Goal: Task Accomplishment & Management: Manage account settings

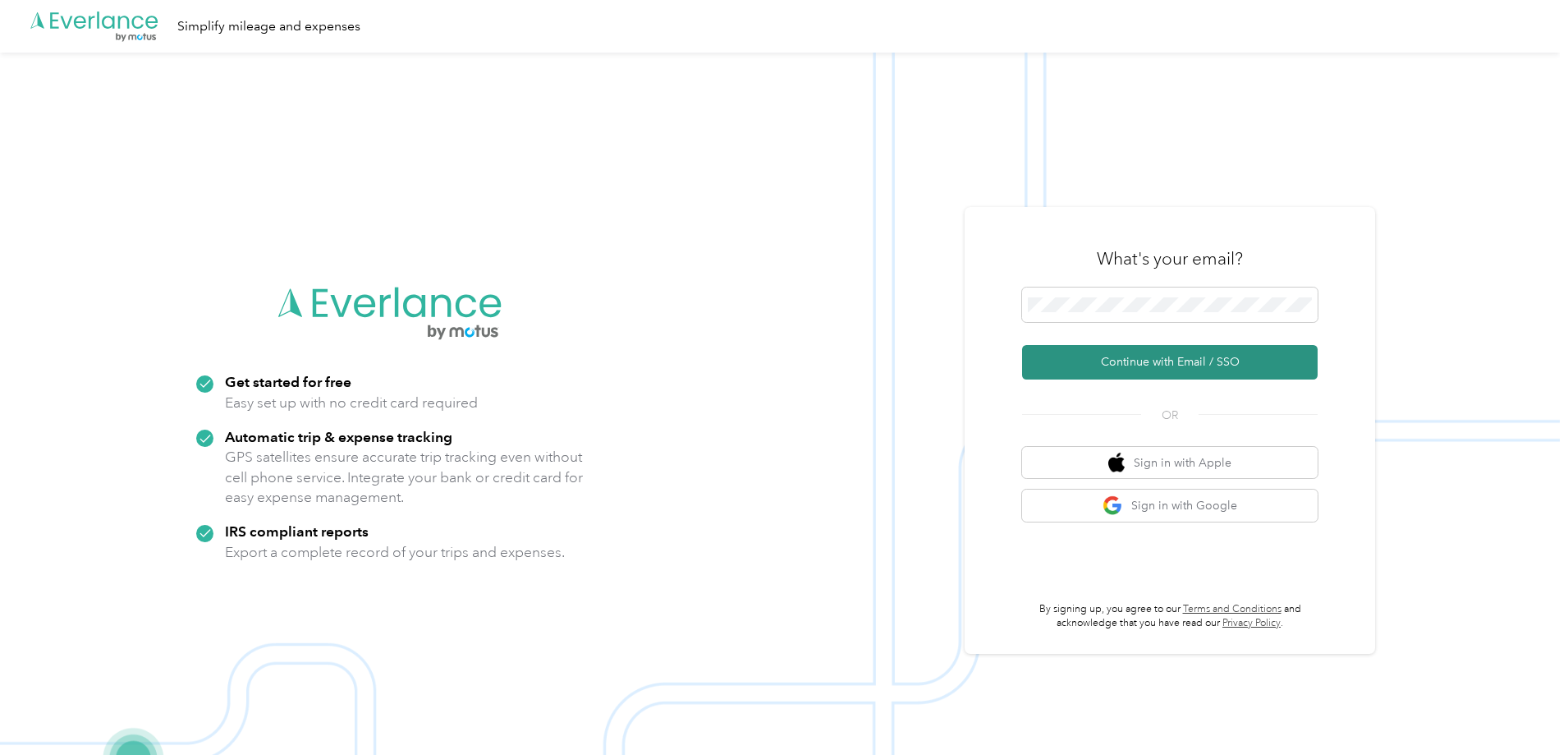
click at [1208, 362] on button "Continue with Email / SSO" at bounding box center [1169, 362] width 296 height 35
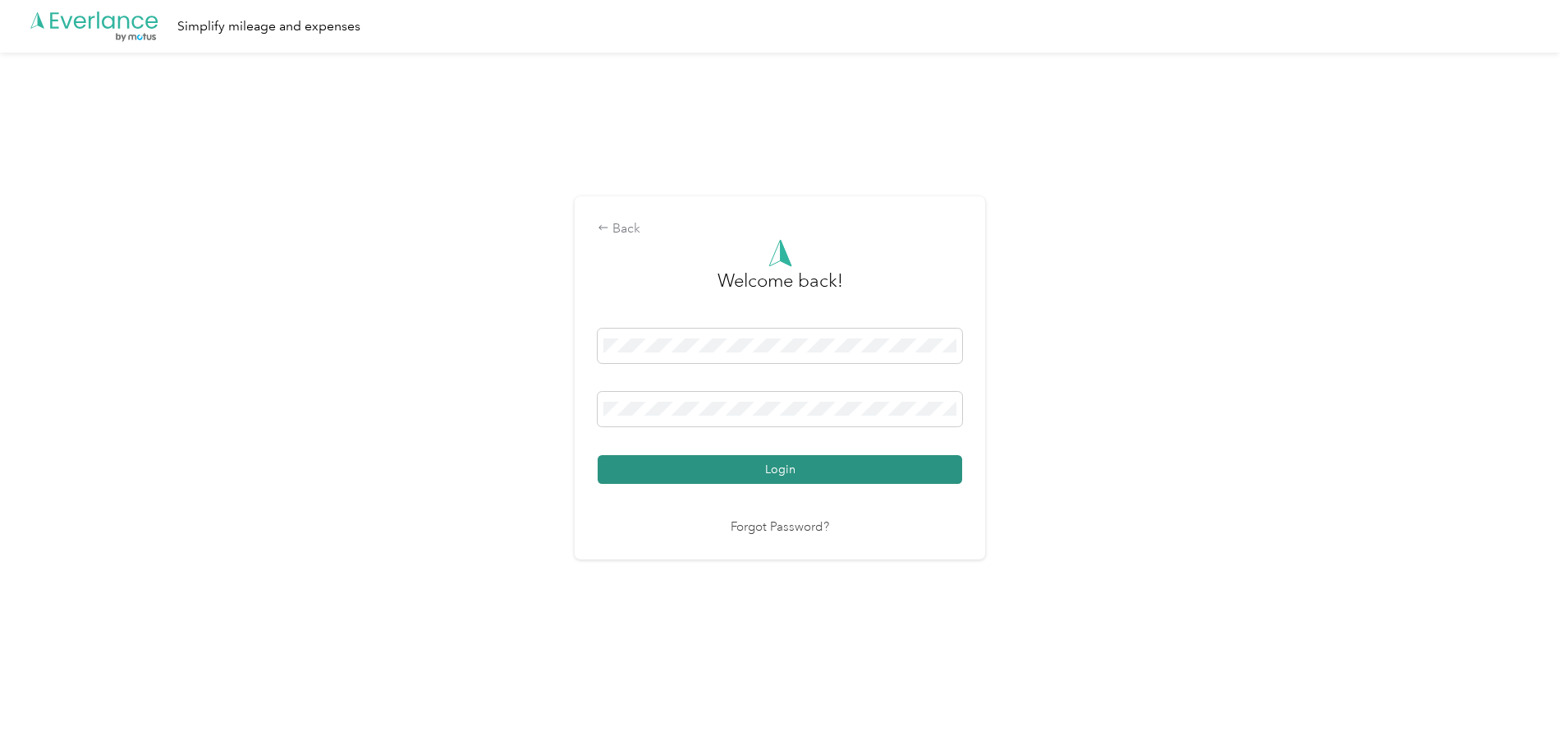
click at [762, 470] on button "Login" at bounding box center [780, 469] width 365 height 29
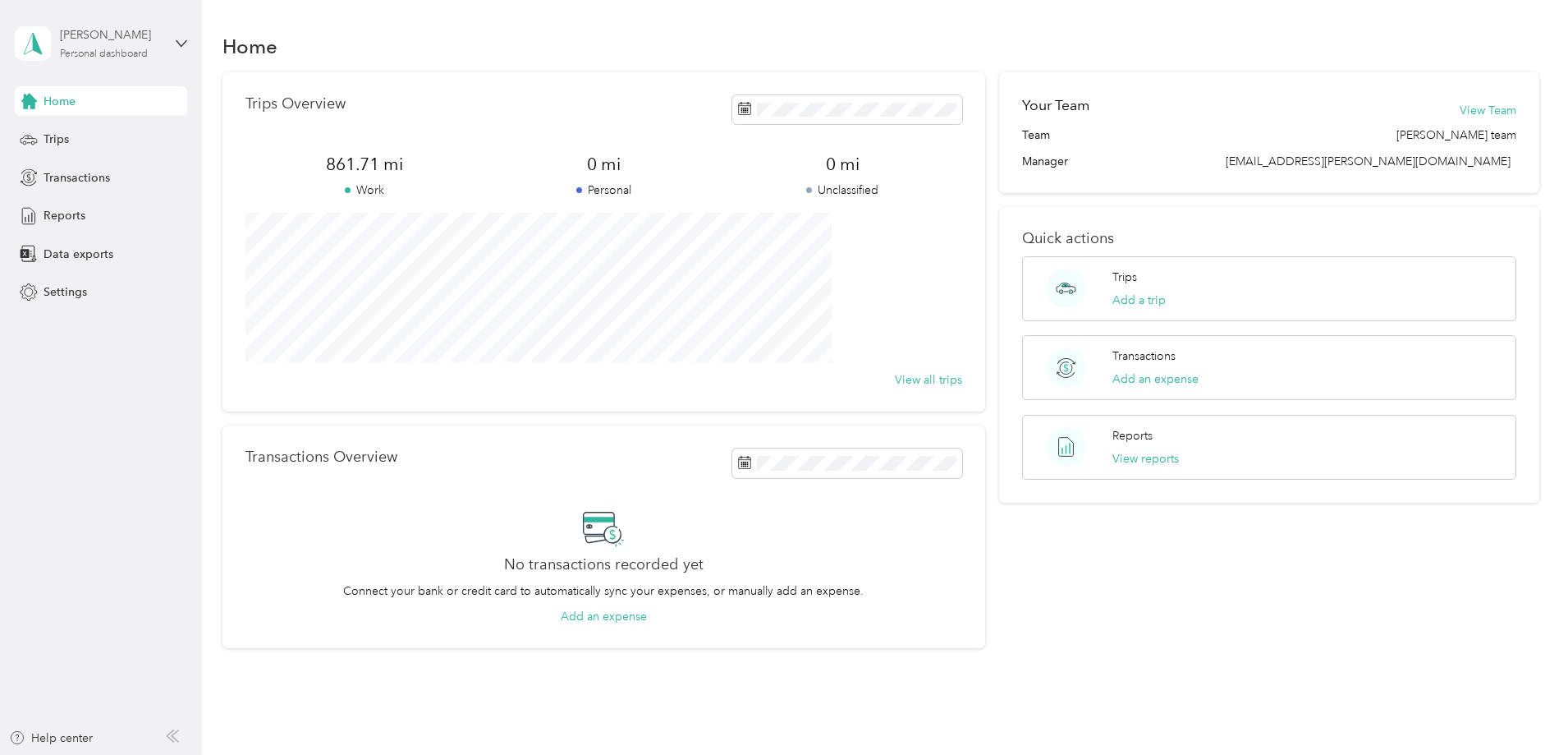
click at [103, 42] on div "Kenneth Gregory" at bounding box center [111, 35] width 103 height 17
click at [242, 301] on div "Trips Overview 861.71 mi Work 0 mi Personal 0 mi Unclassified View all trips Tr…" at bounding box center [881, 361] width 1318 height 577
click at [1113, 299] on button "Add a trip" at bounding box center [1139, 300] width 53 height 17
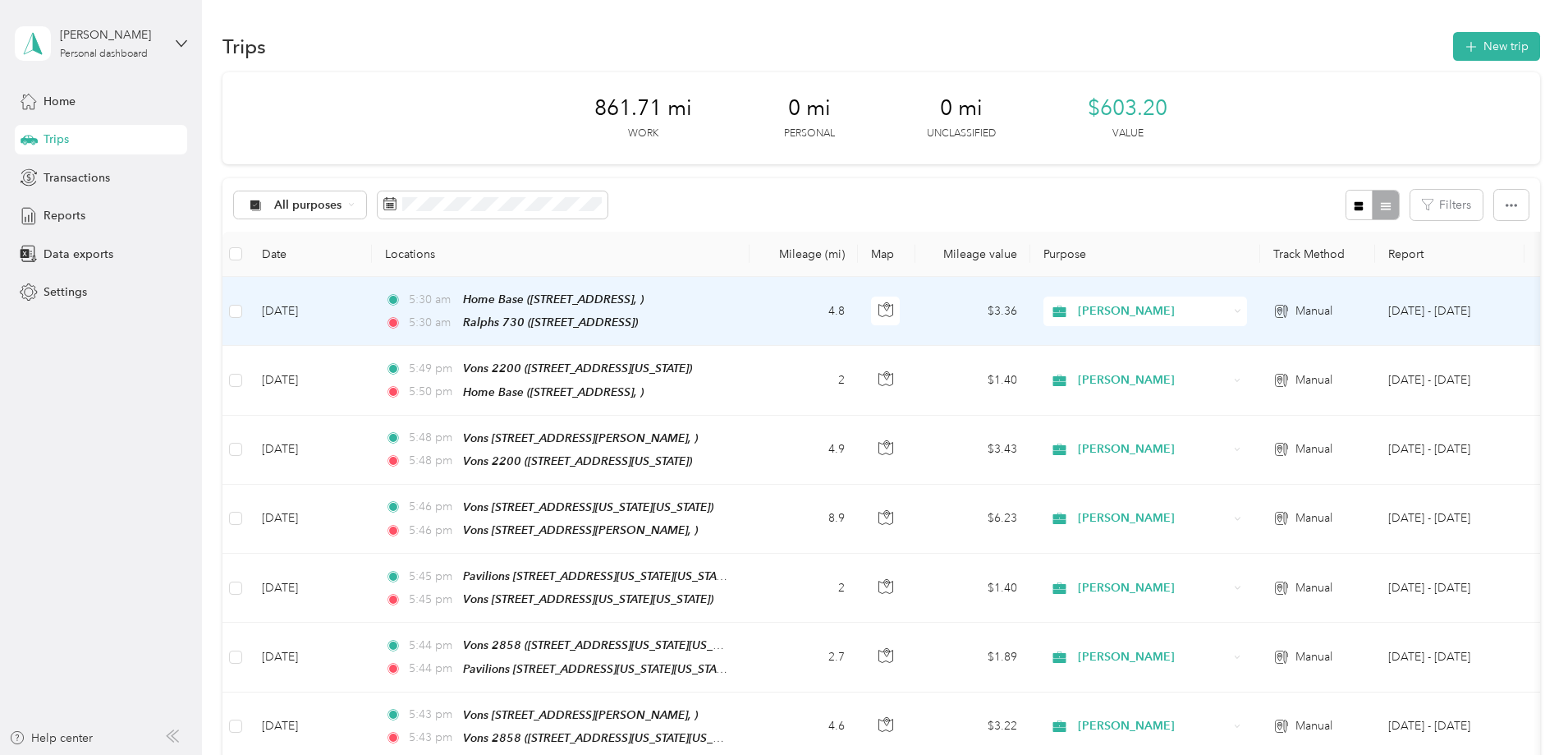
click at [750, 309] on td "5:30 am Home Base (331 Genoa Street, ) 5:30 am Ralphs 730 (3601 E Foothill Blvd…" at bounding box center [561, 310] width 377 height 69
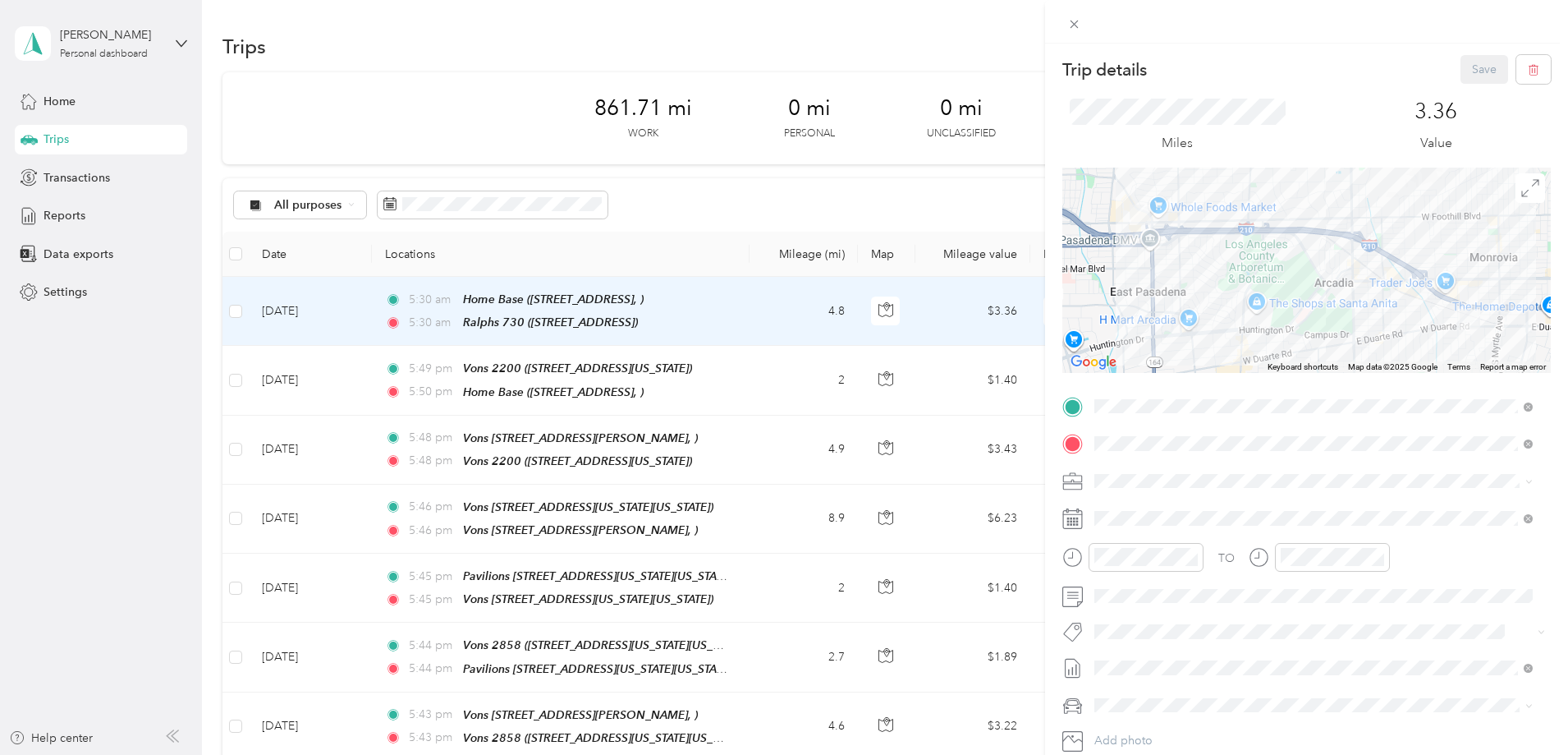
click at [345, 313] on div "Trip details Save This trip cannot be edited because it is either under review,…" at bounding box center [784, 378] width 1568 height 755
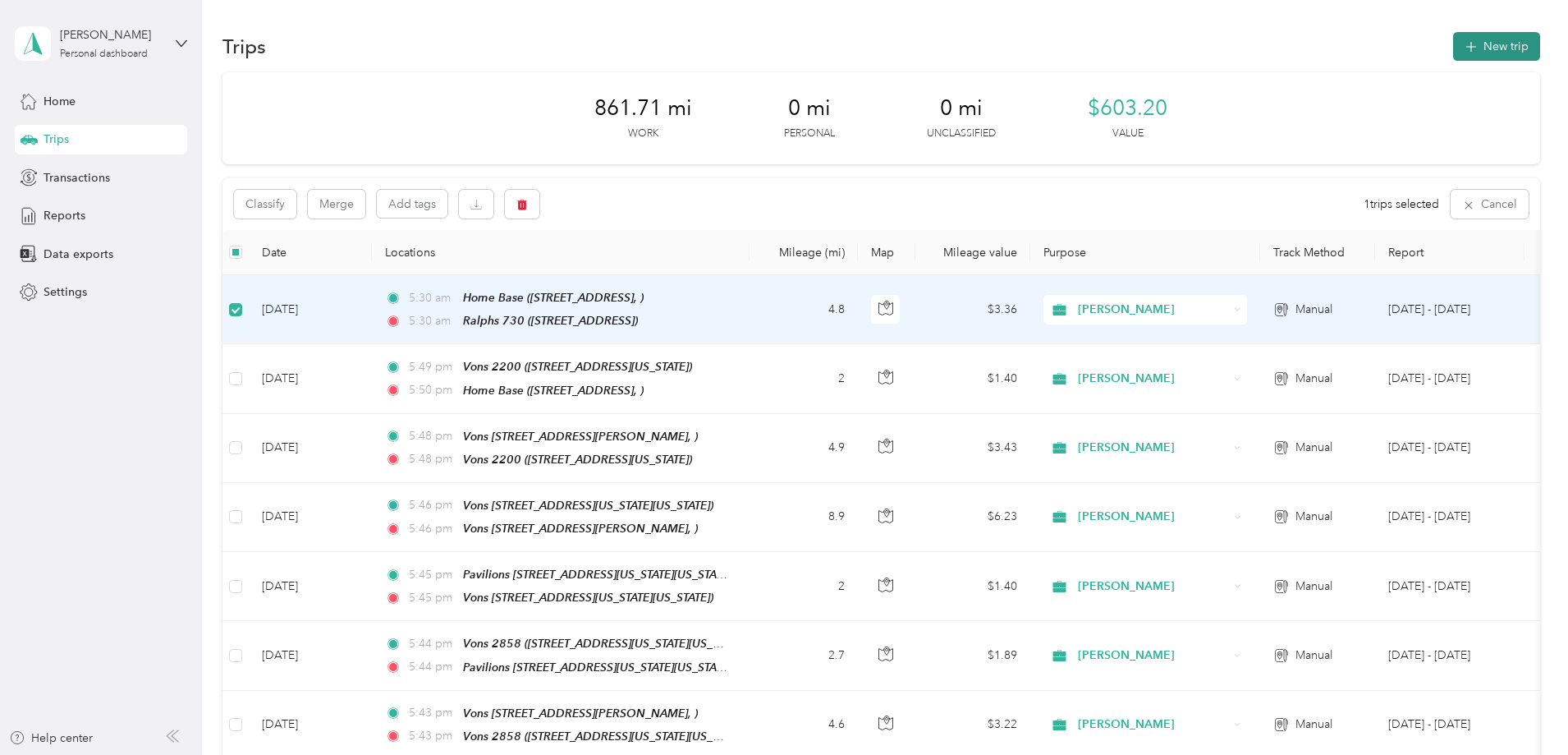
click at [1454, 48] on button "New trip" at bounding box center [1497, 47] width 87 height 29
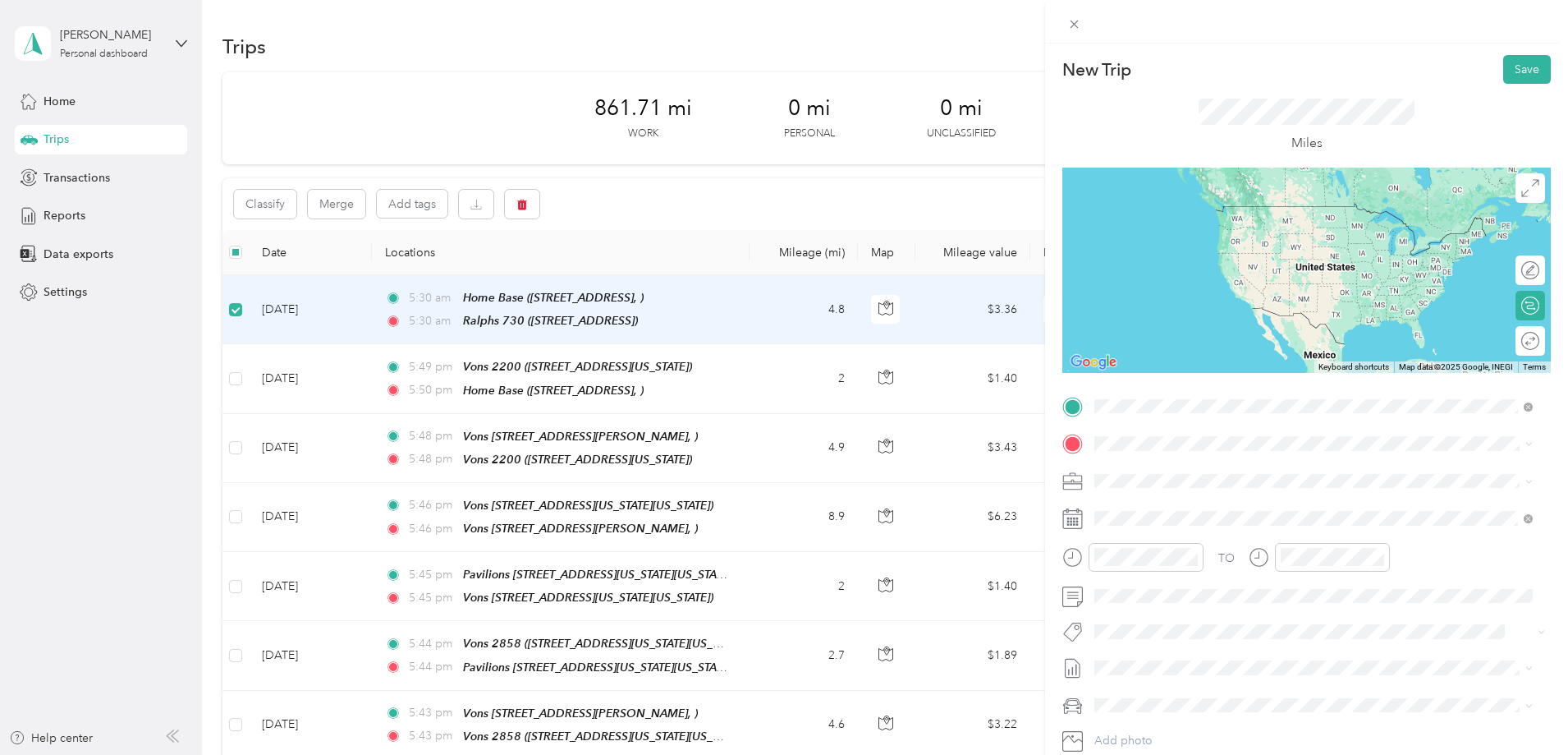
click at [1173, 484] on span "3601 Foothill Boulevard, Pasadena, California, United States" at bounding box center [1208, 489] width 165 height 14
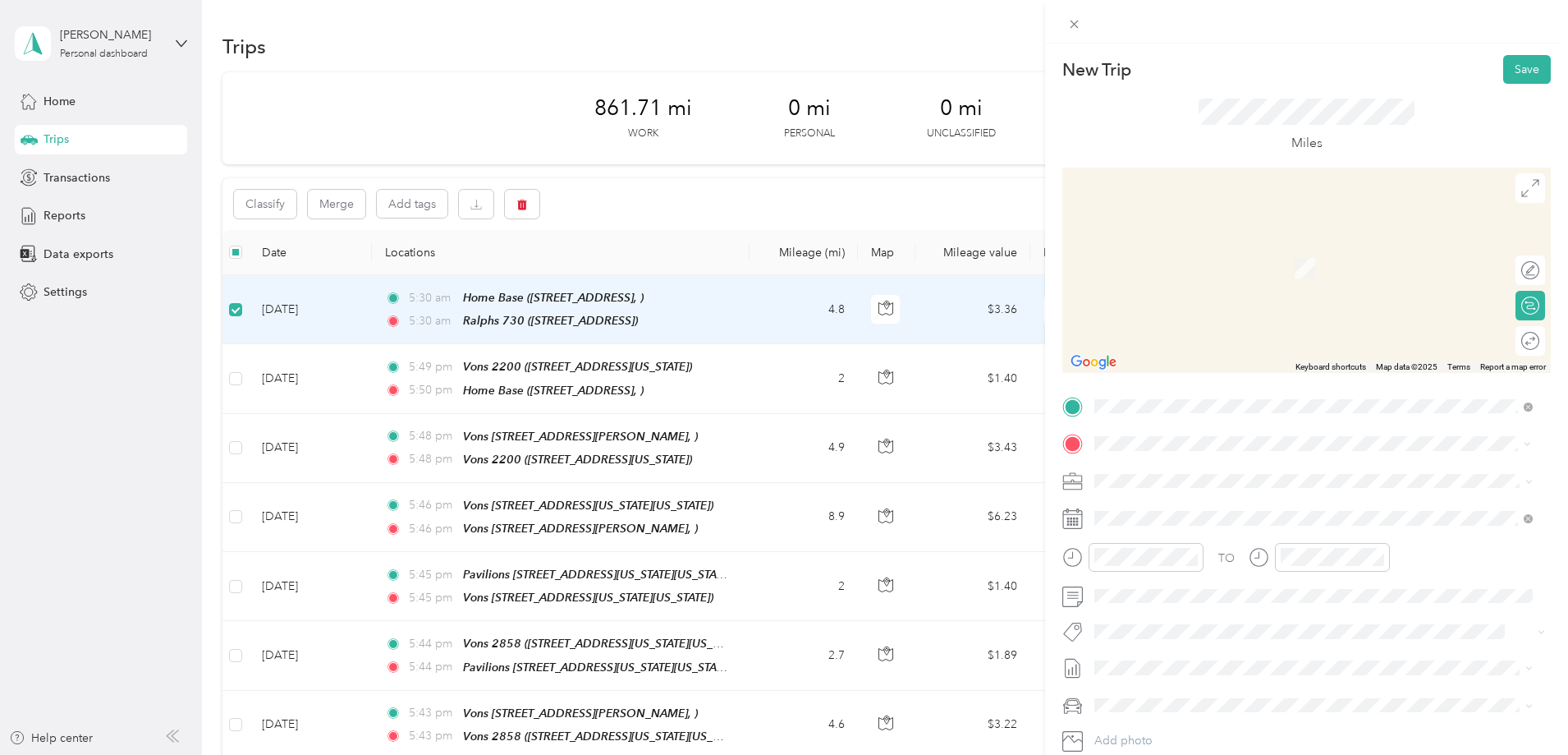
click at [1159, 527] on span "320 West Colorado Boulevard, Pasadena, California, United States" at bounding box center [1237, 527] width 224 height 14
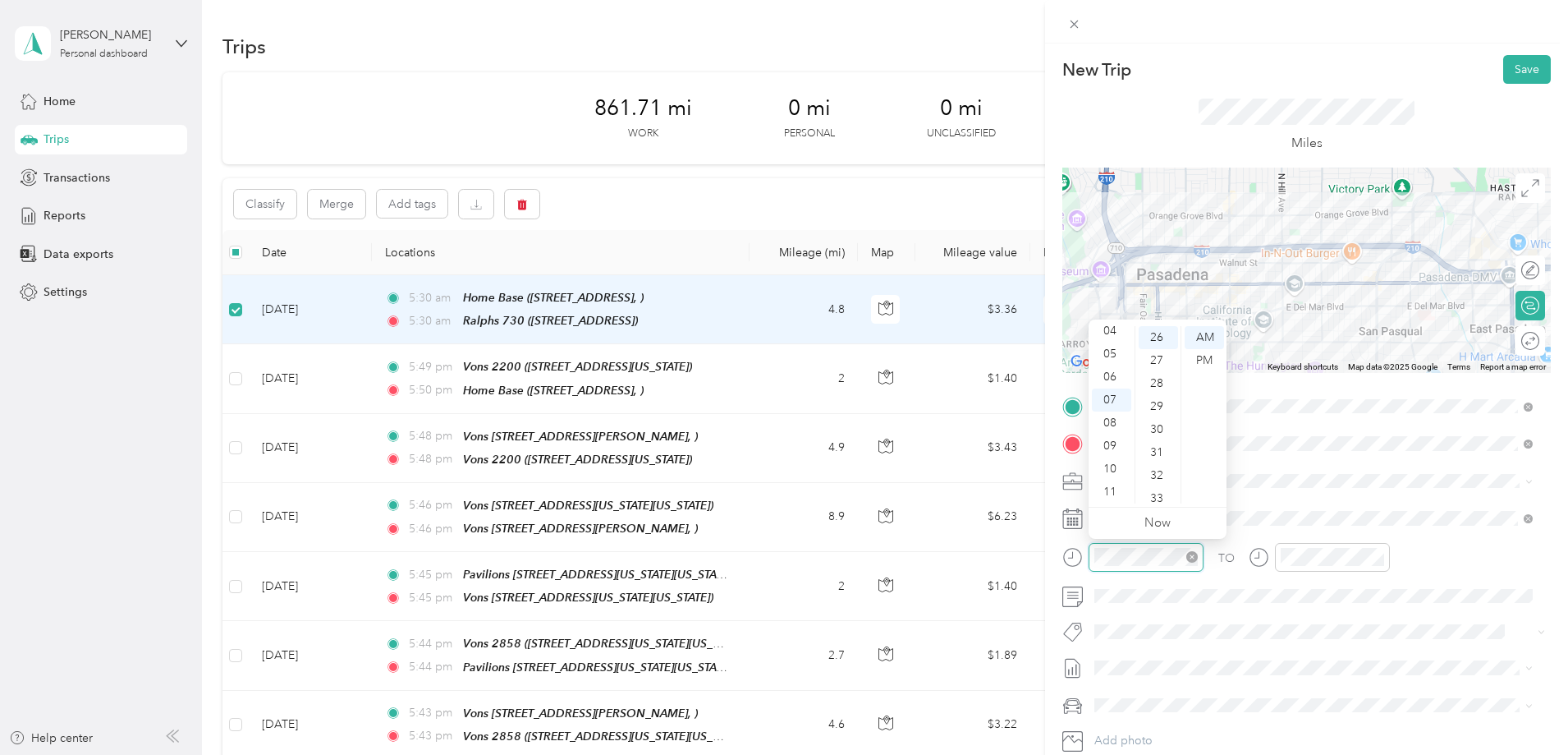
scroll to position [598, 0]
click at [1204, 360] on div "PM" at bounding box center [1204, 360] width 39 height 23
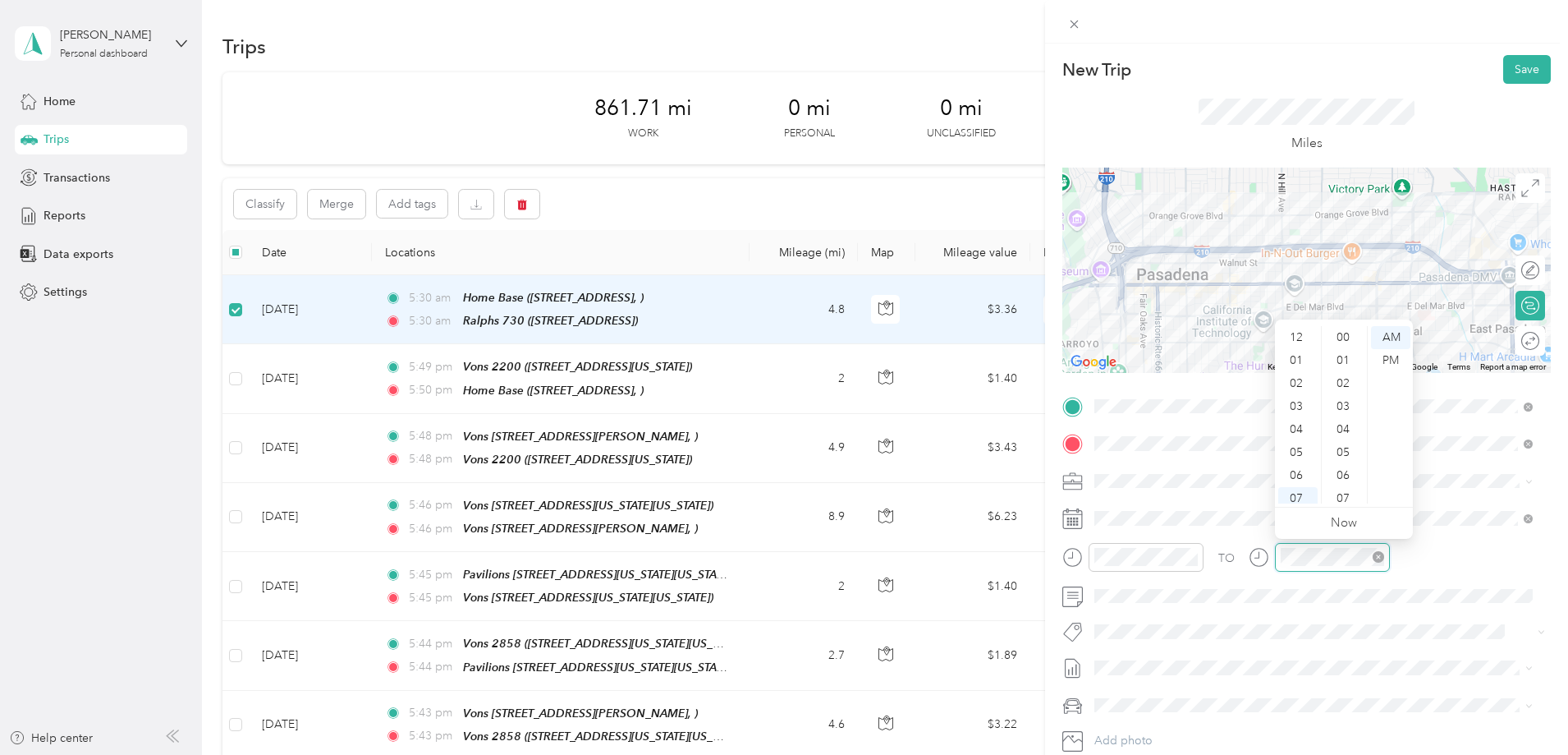
scroll to position [98, 0]
click at [1388, 358] on div "PM" at bounding box center [1391, 360] width 39 height 23
click at [1454, 574] on div "TO" at bounding box center [1307, 562] width 488 height 40
click at [1516, 71] on button "Save" at bounding box center [1527, 70] width 47 height 29
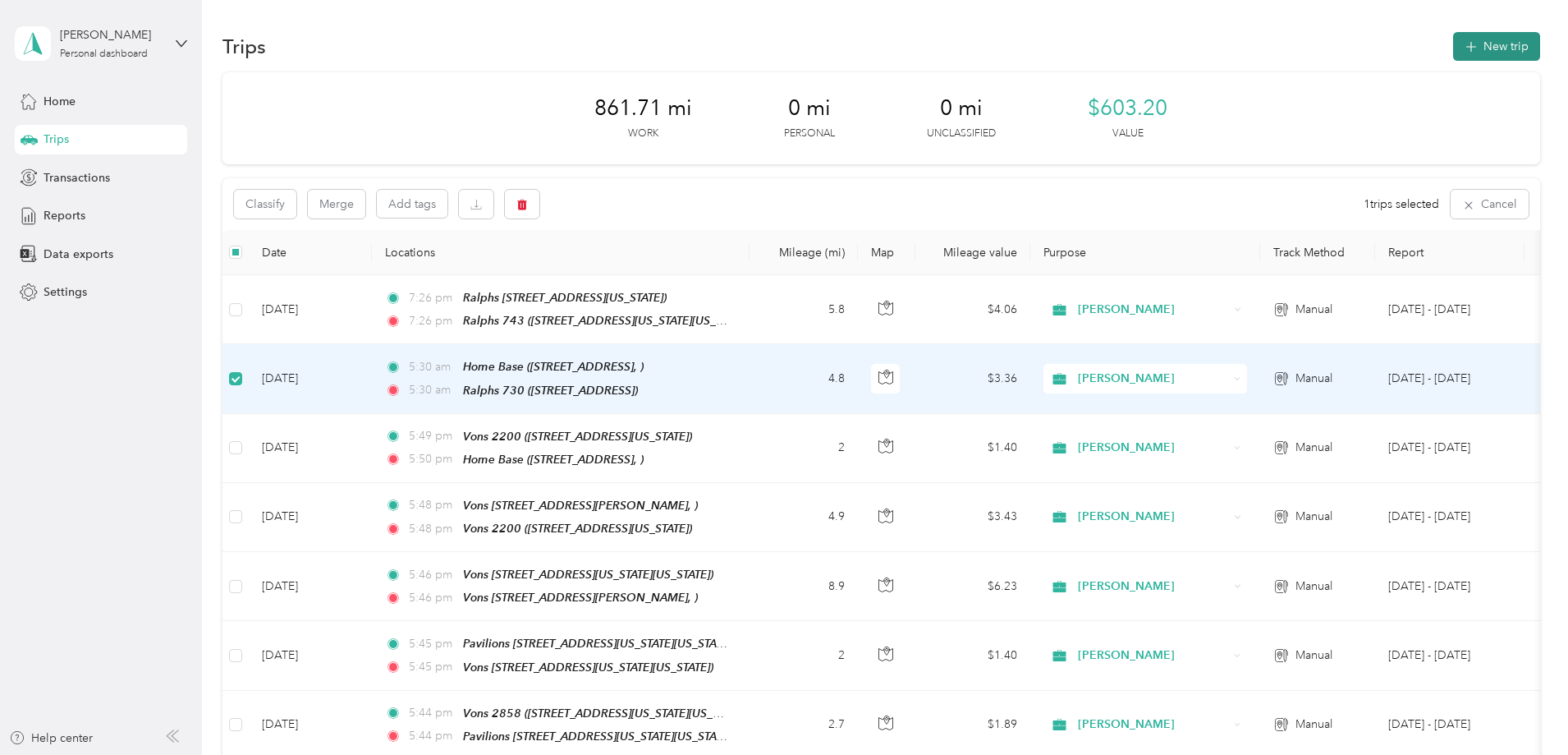
click at [1454, 49] on button "New trip" at bounding box center [1497, 47] width 87 height 29
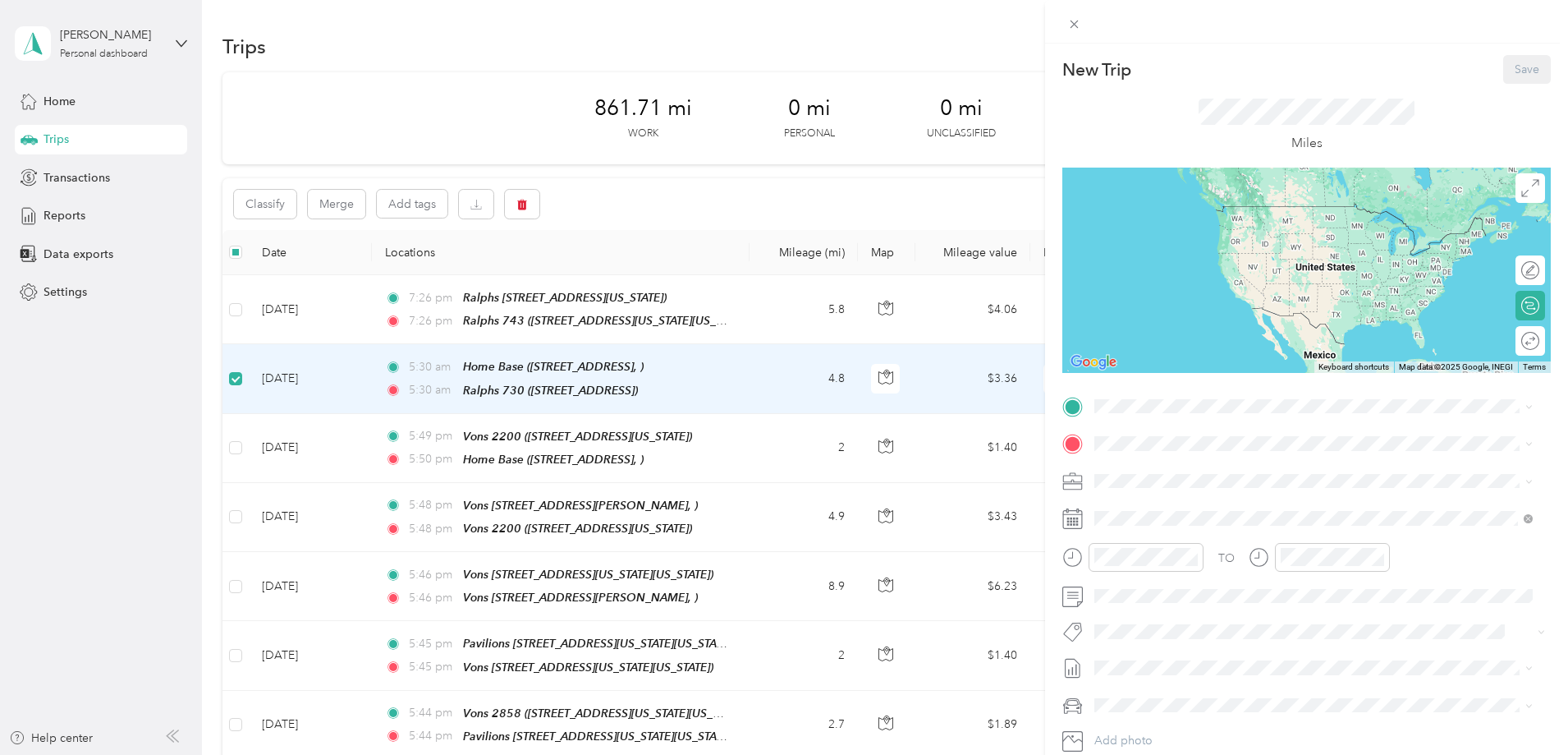
click at [343, 376] on div "New Trip Save This trip cannot be edited because it is either under review, app…" at bounding box center [784, 378] width 1568 height 755
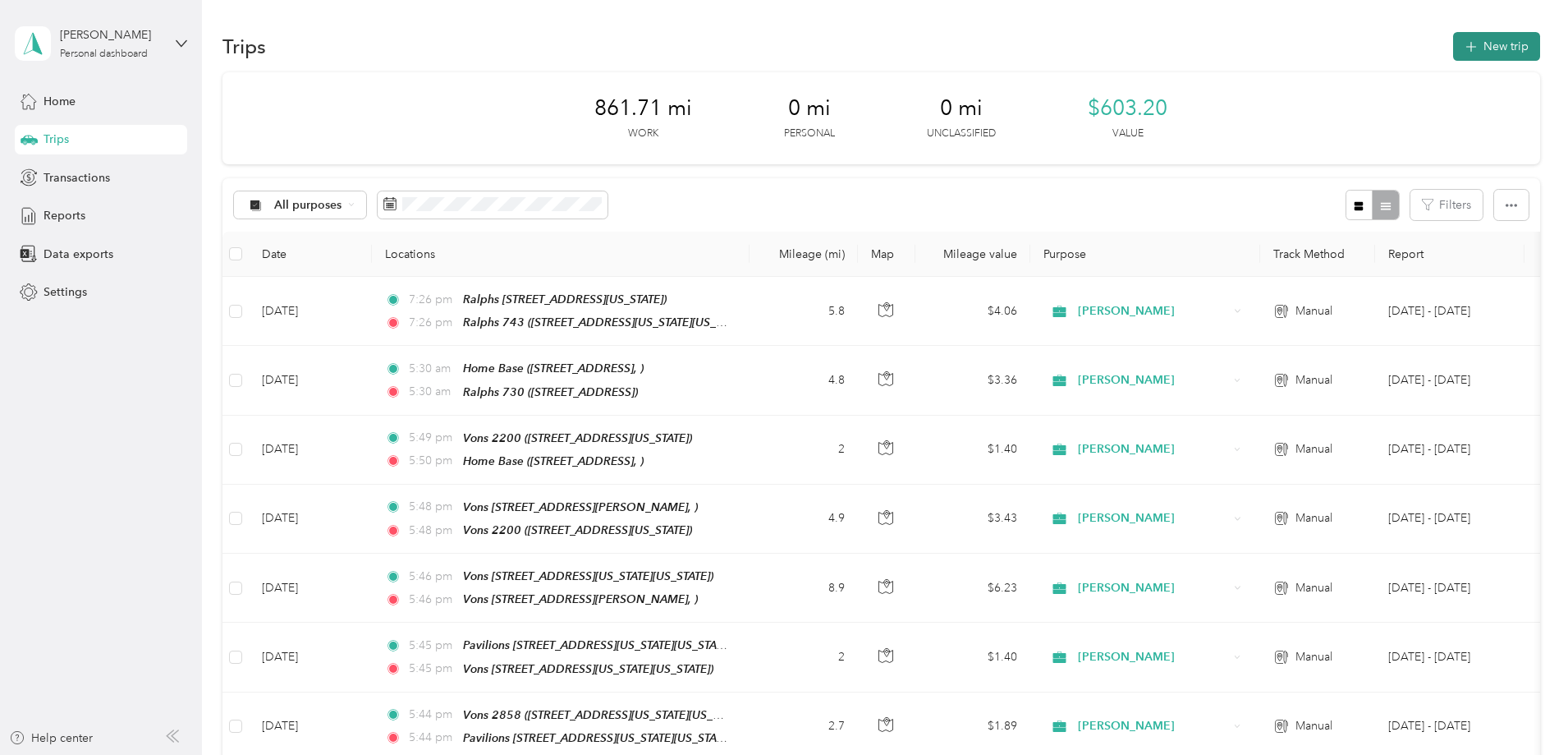
click at [1454, 50] on button "New trip" at bounding box center [1497, 47] width 87 height 29
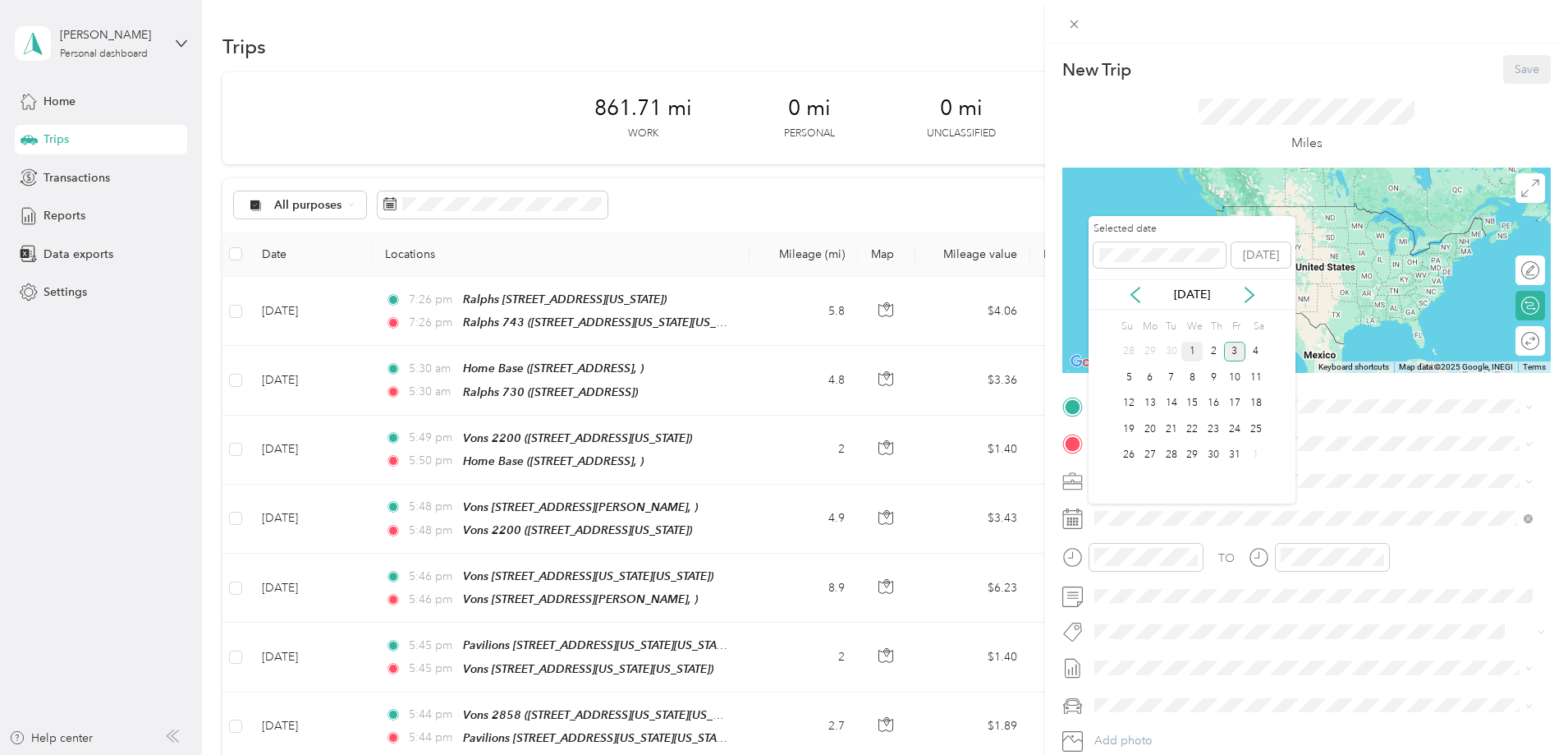
click at [1191, 354] on div "1" at bounding box center [1191, 352] width 21 height 20
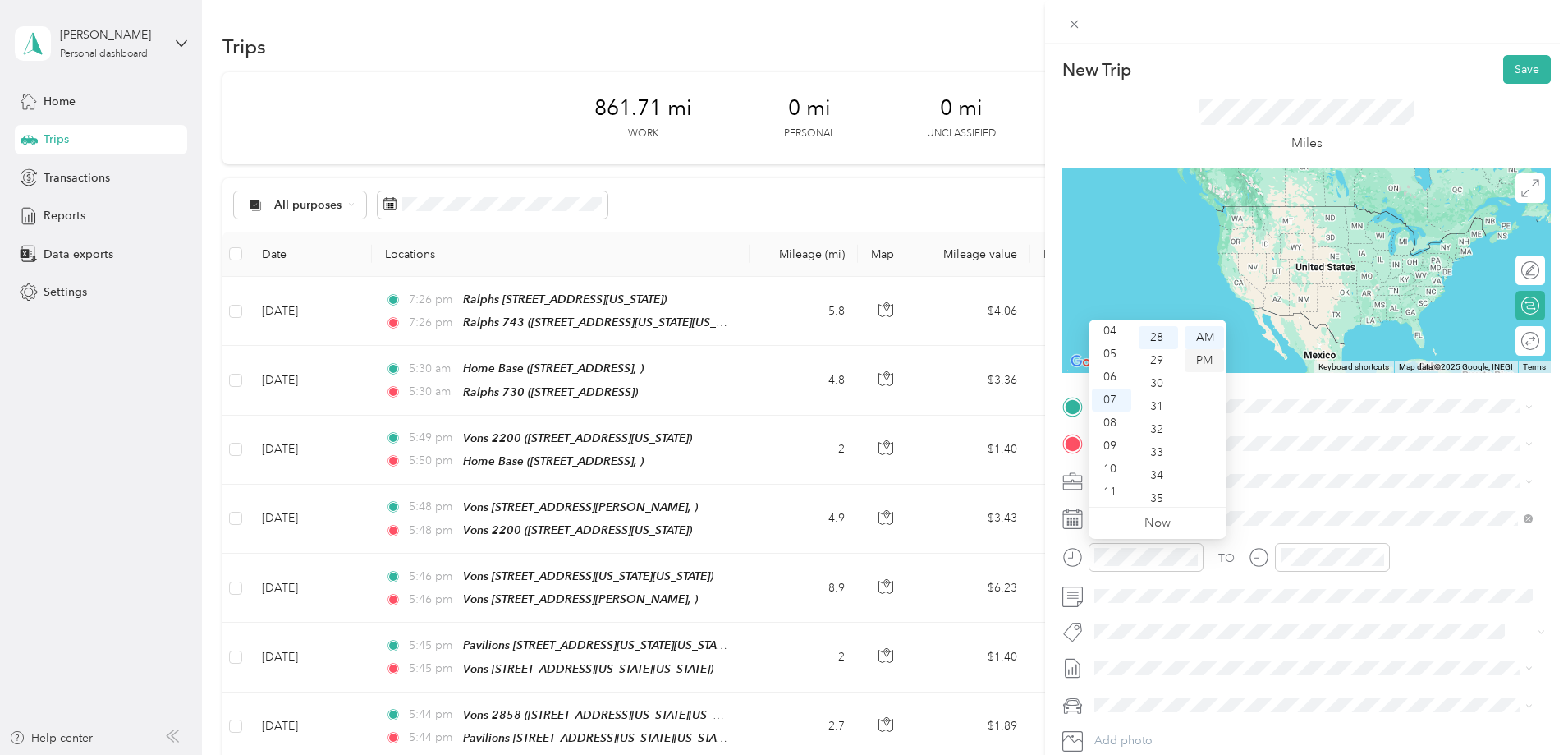
click at [1200, 362] on div "PM" at bounding box center [1204, 360] width 39 height 23
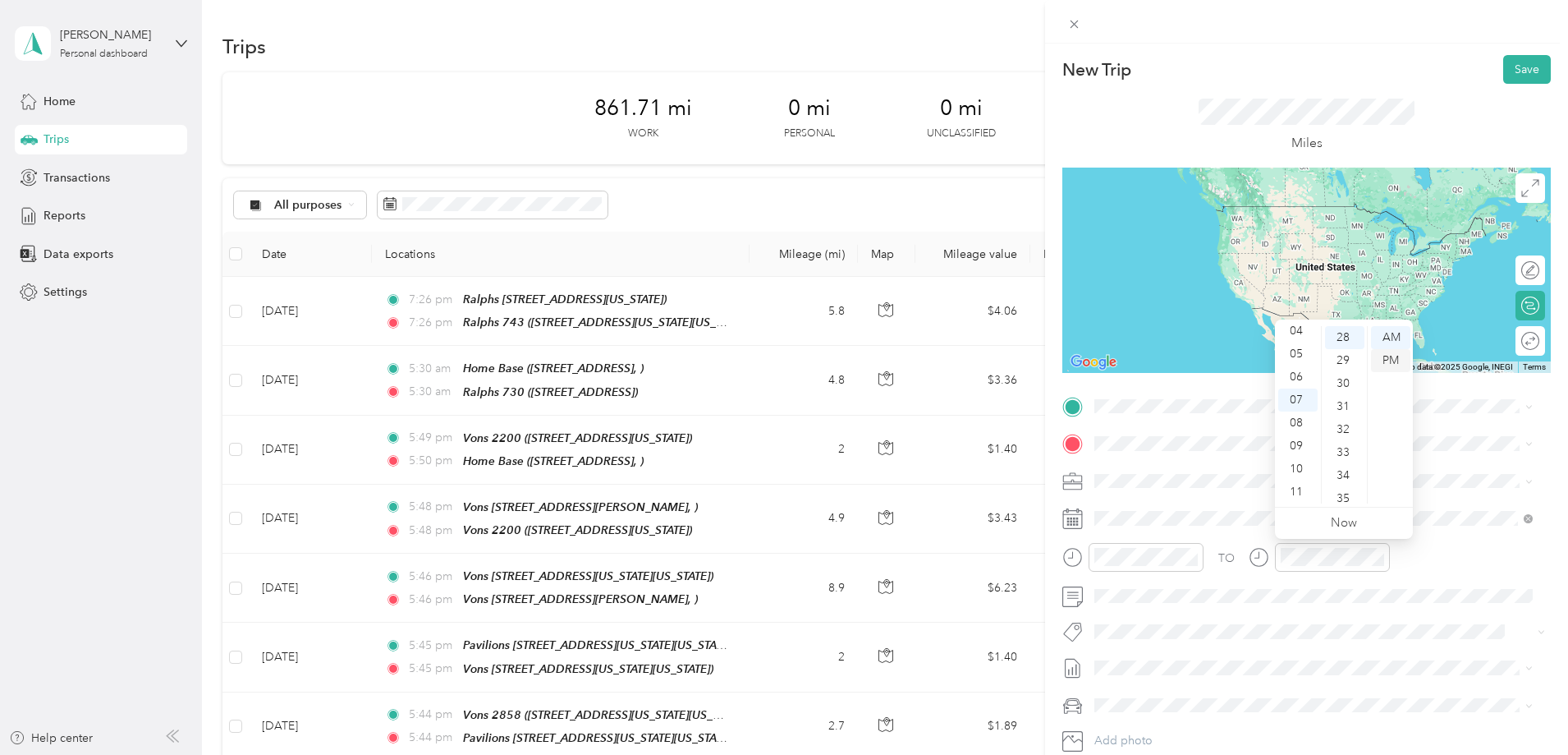
click at [1384, 357] on div "PM" at bounding box center [1391, 360] width 39 height 23
click at [1386, 361] on div "PM" at bounding box center [1391, 360] width 39 height 23
click at [1393, 618] on div "TO Add photo" at bounding box center [1307, 592] width 488 height 397
click at [1182, 484] on span "320 West Colorado Boulevard, Pasadena, California, United States" at bounding box center [1237, 489] width 224 height 14
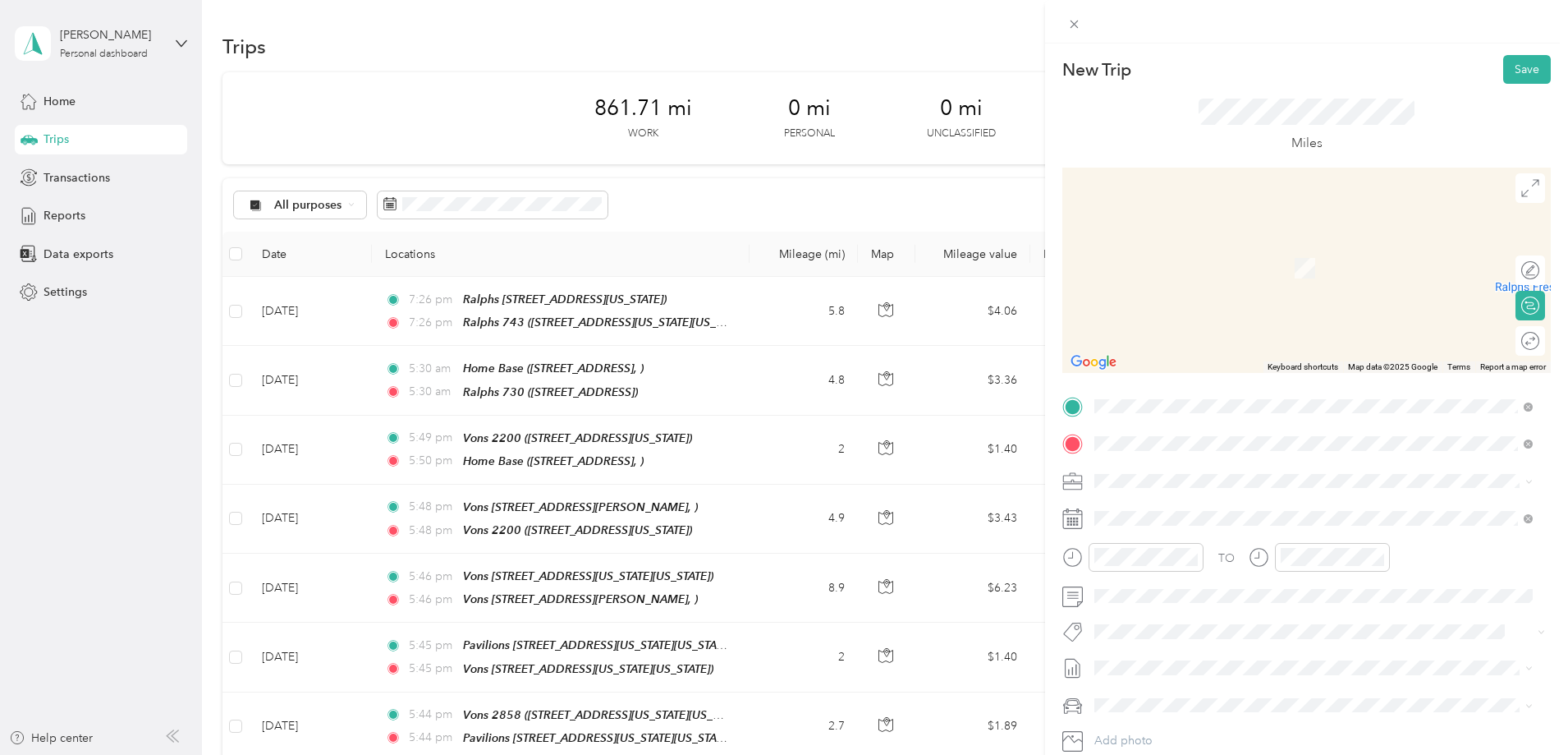
click at [1190, 522] on span "330 North Atlantic Boulevard, Monterey Park, California, United States" at bounding box center [1208, 527] width 165 height 14
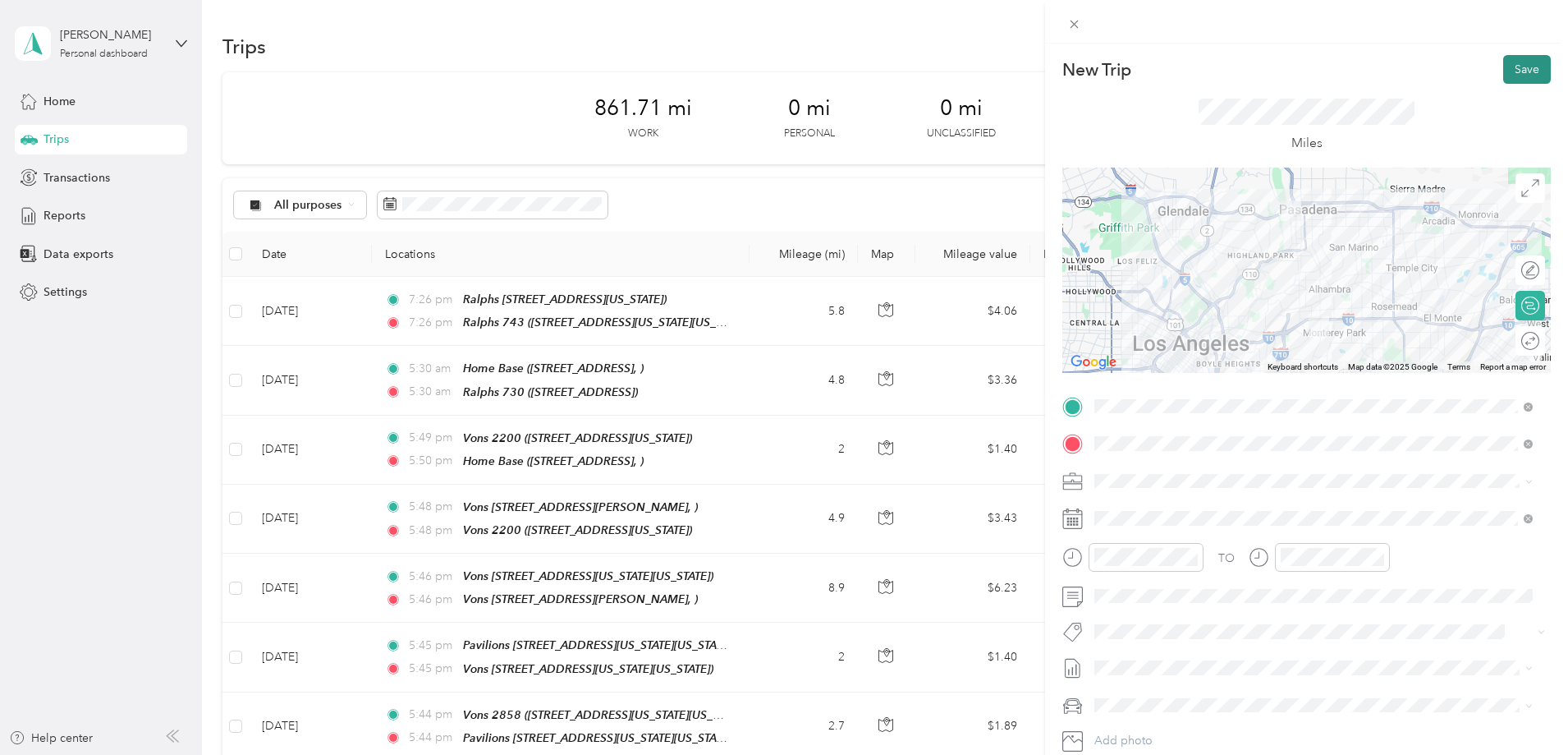
click at [1510, 64] on button "Save" at bounding box center [1527, 70] width 47 height 29
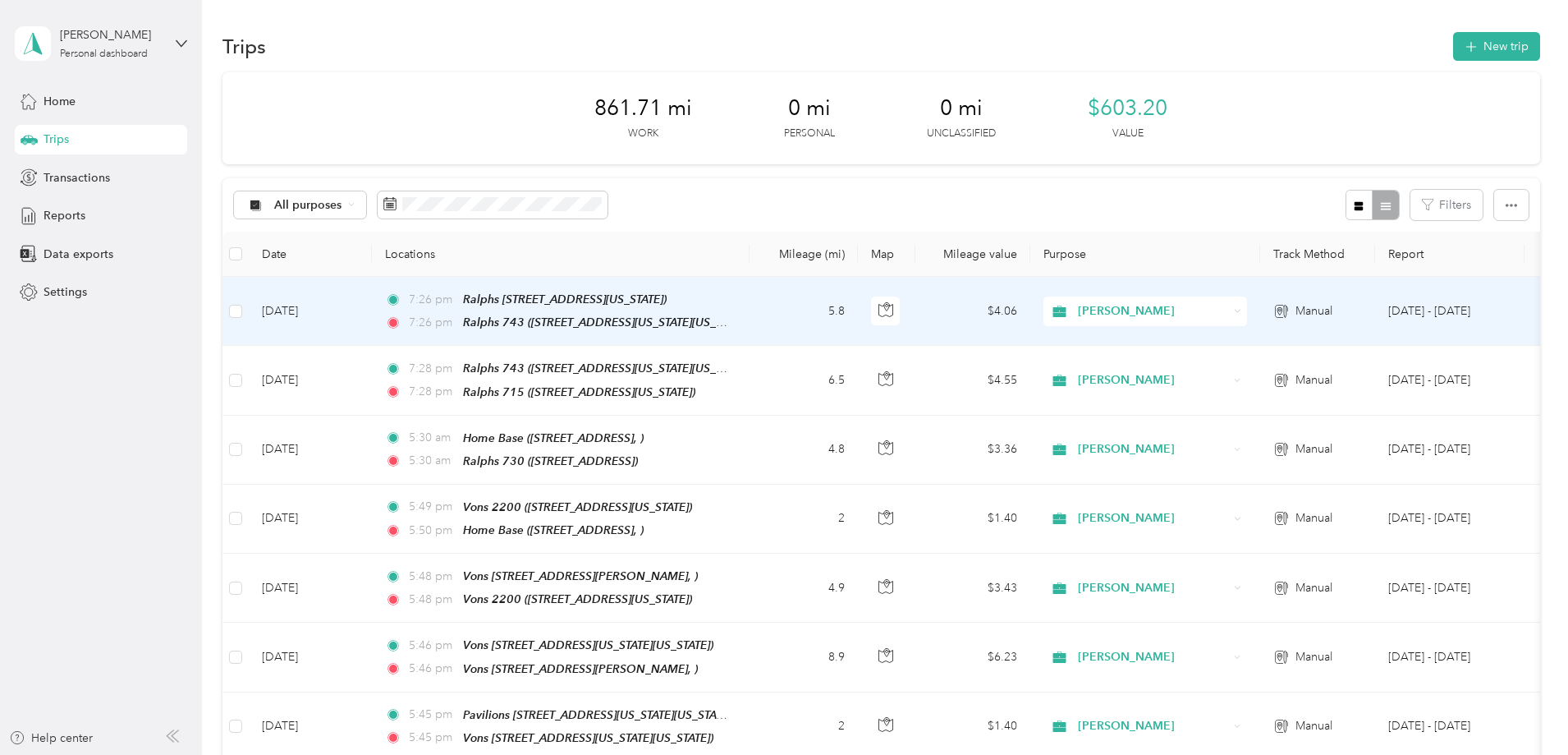
click at [372, 310] on td "Oct 3, 2025" at bounding box center [310, 310] width 123 height 69
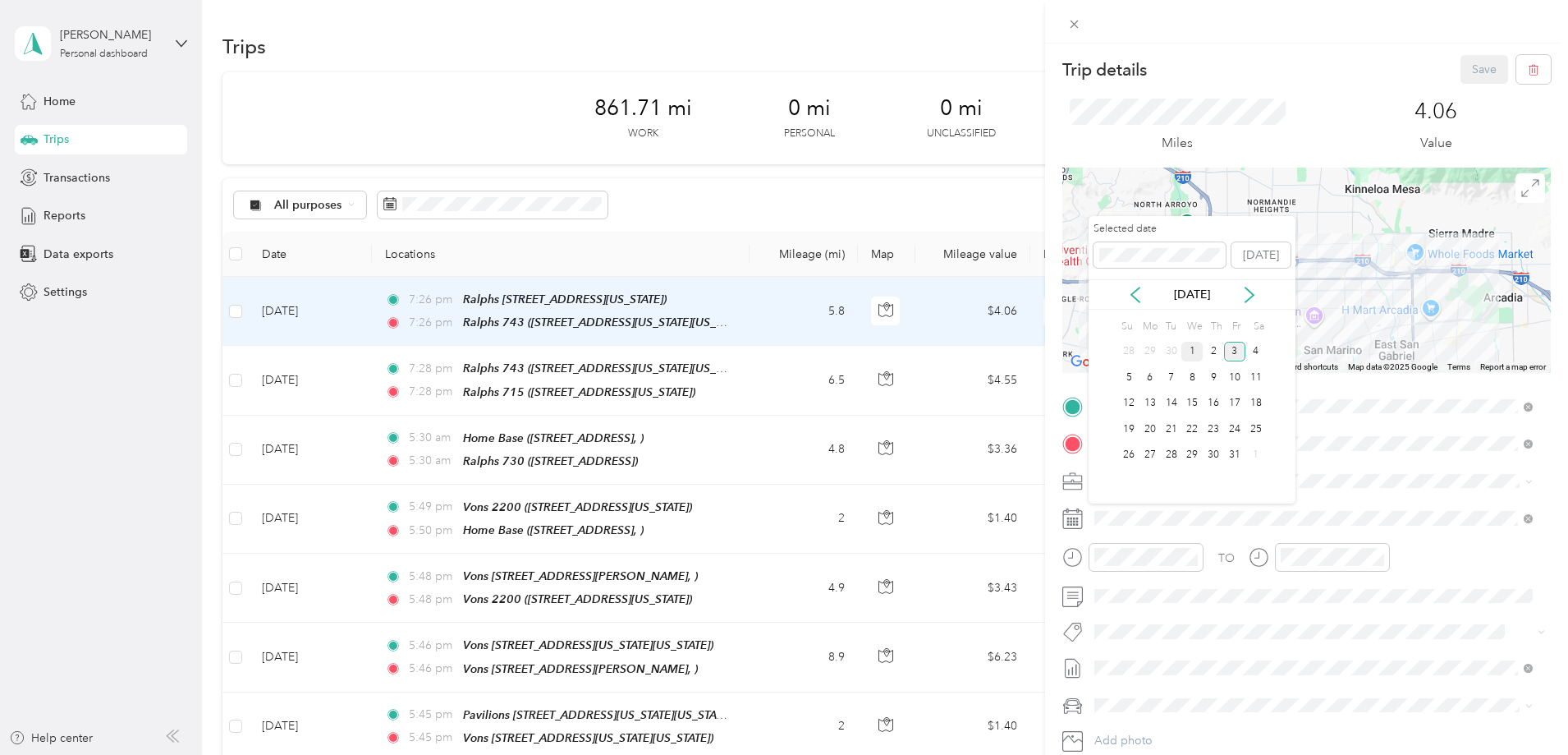
click at [1191, 351] on div "1" at bounding box center [1191, 352] width 21 height 20
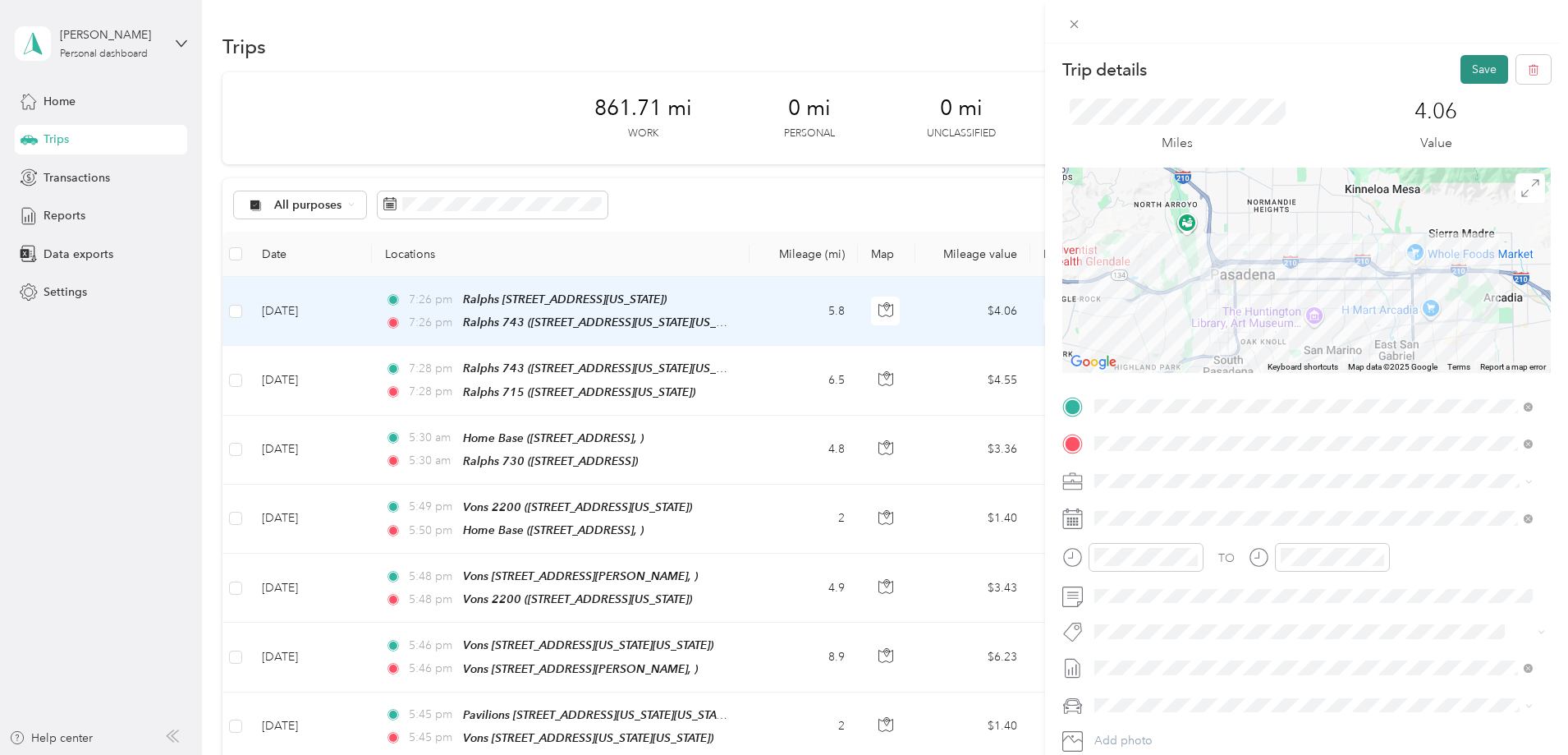
click at [1465, 70] on button "Save" at bounding box center [1484, 70] width 47 height 29
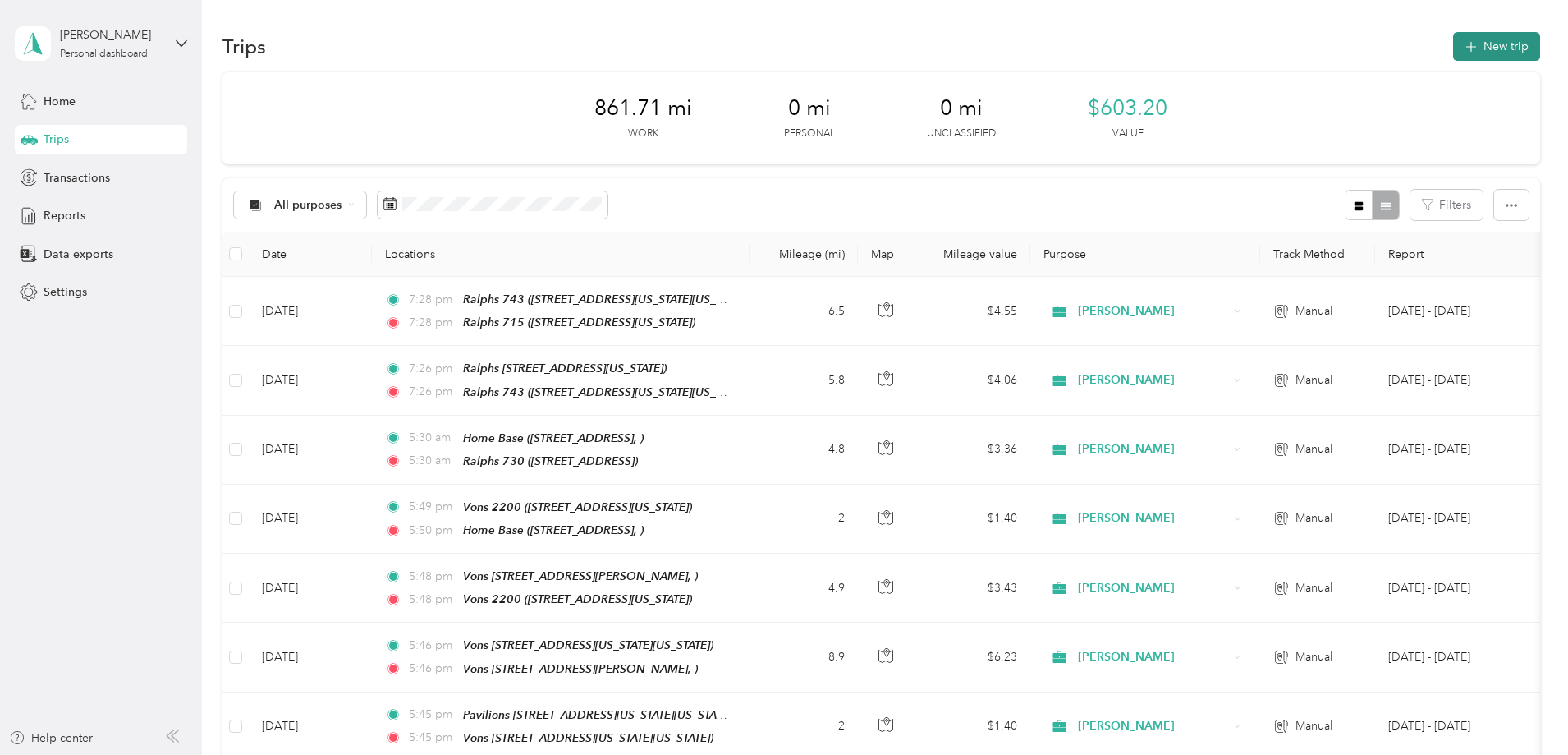
click at [1454, 48] on button "New trip" at bounding box center [1497, 47] width 87 height 29
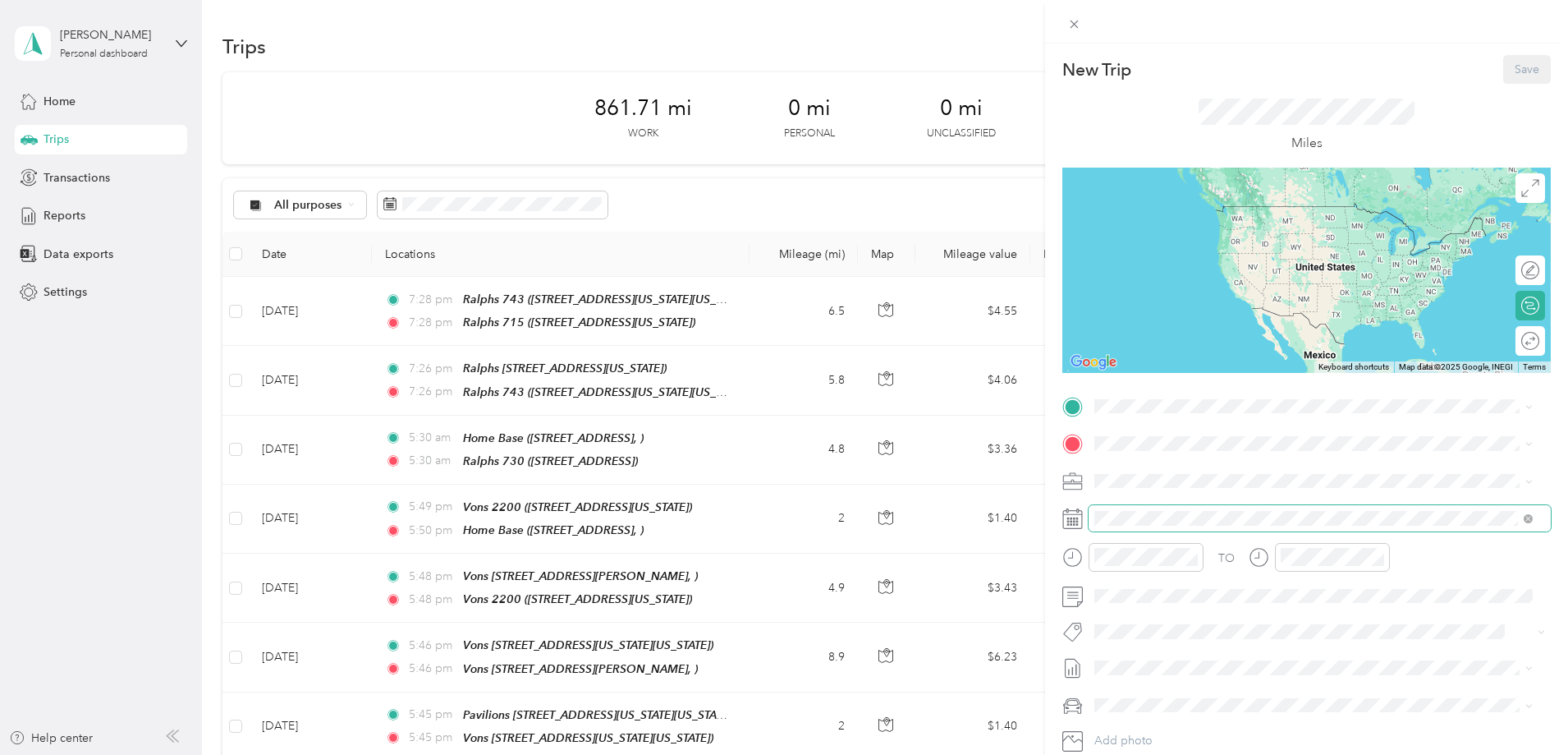
click at [1131, 526] on span at bounding box center [1320, 517] width 462 height 26
click at [1074, 528] on icon at bounding box center [1073, 518] width 20 height 20
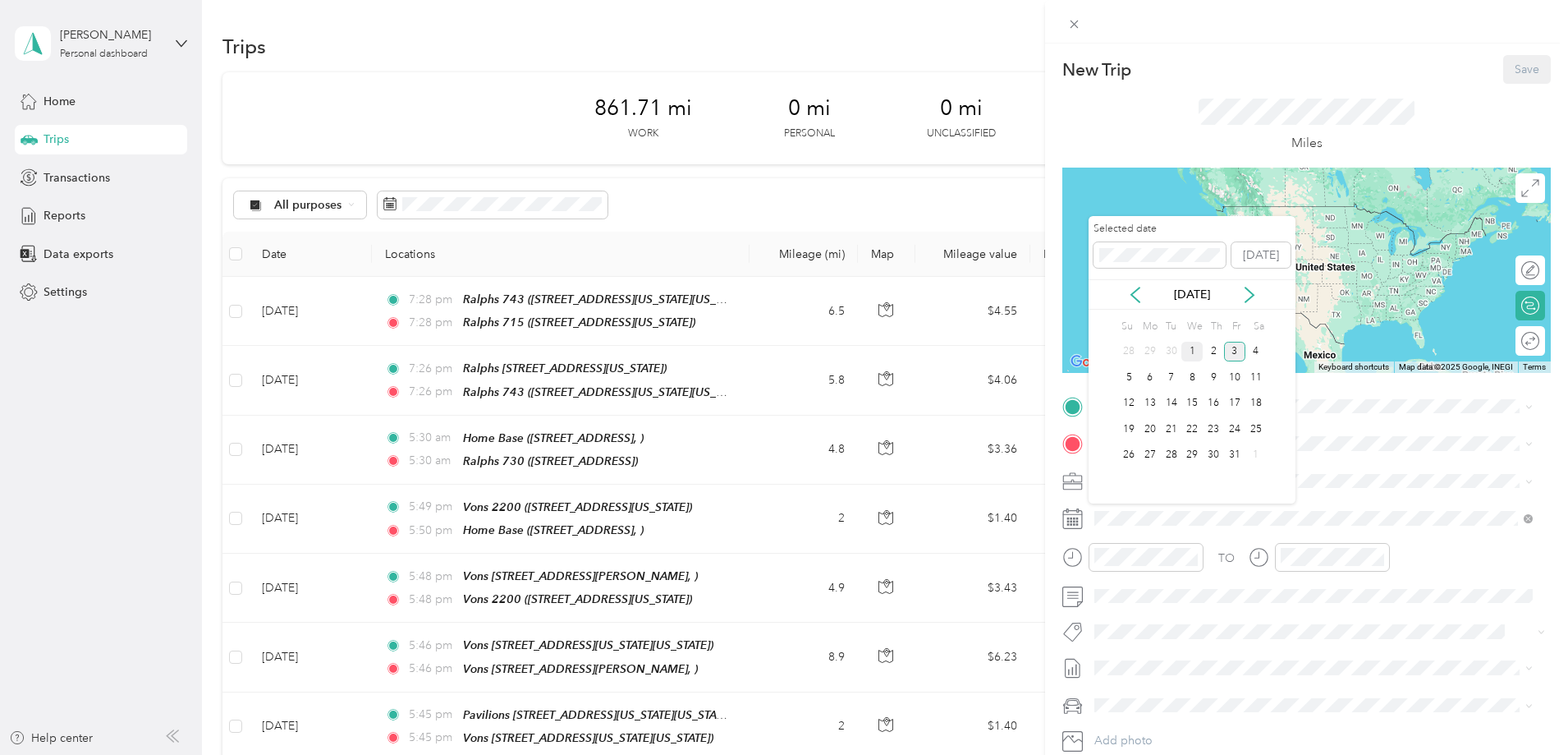
click at [1191, 355] on div "1" at bounding box center [1191, 352] width 21 height 20
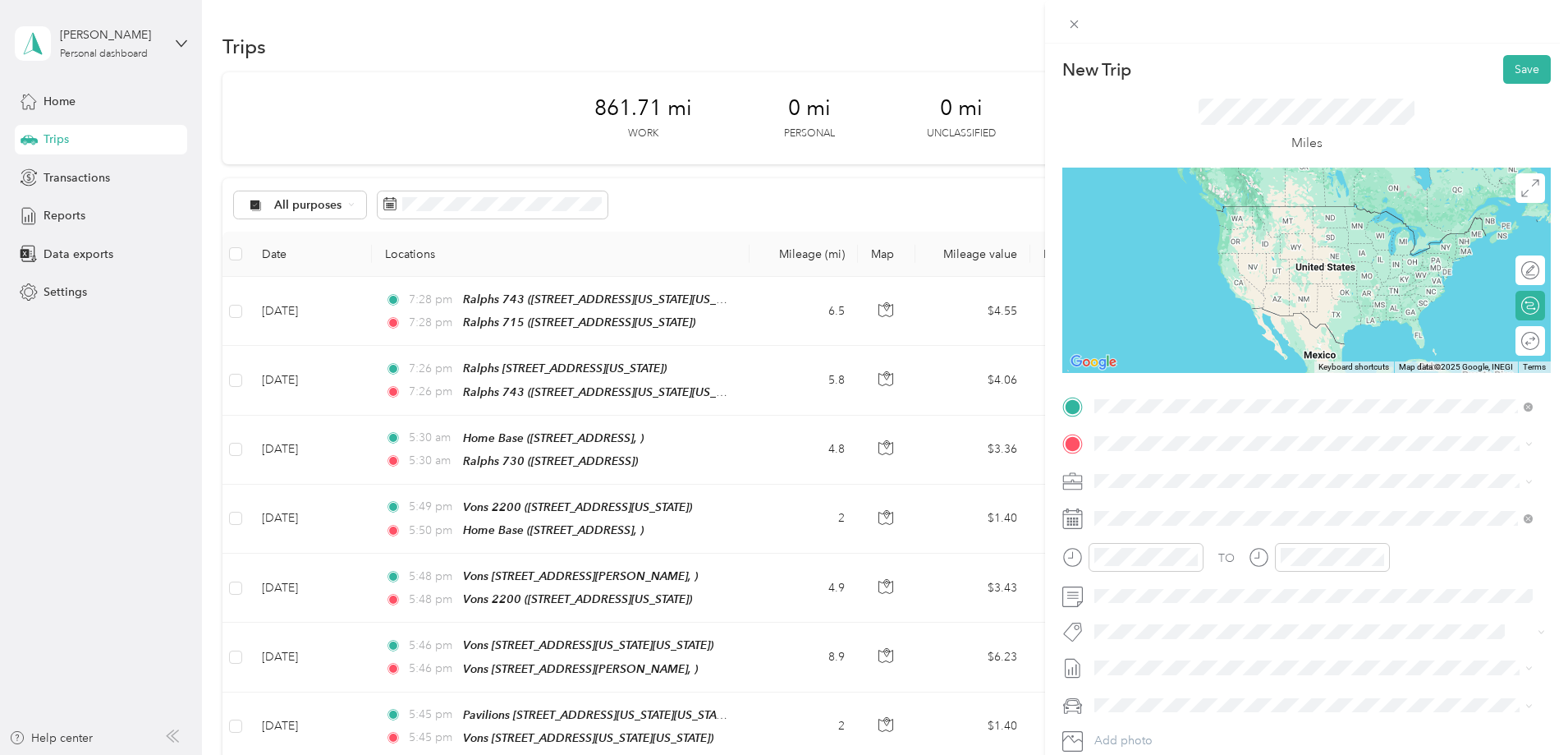
click at [1171, 469] on strong "Ralphs 715" at bounding box center [1156, 471] width 62 height 14
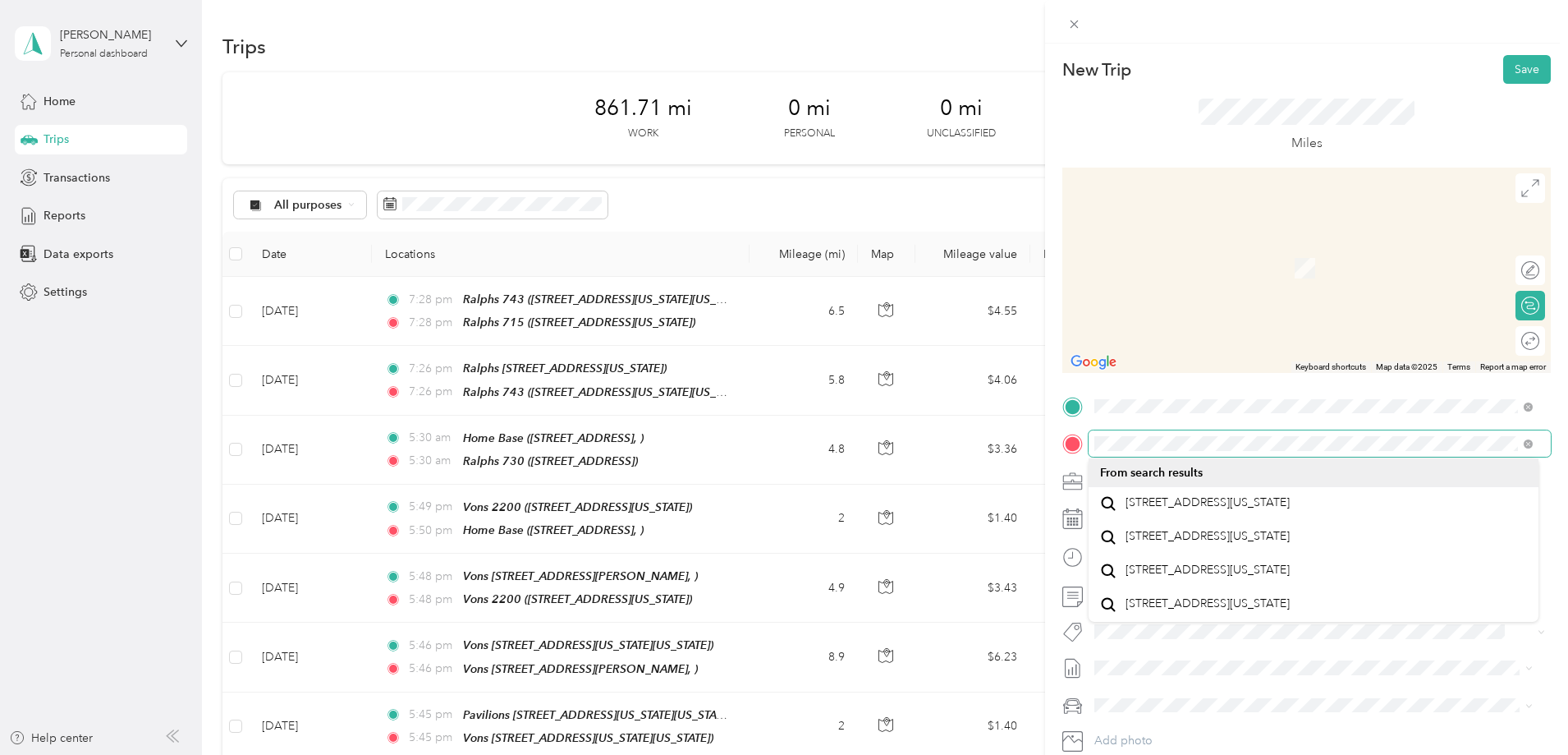
click at [1061, 430] on form "New Trip Save This trip cannot be edited because it is either under review, app…" at bounding box center [1307, 422] width 523 height 735
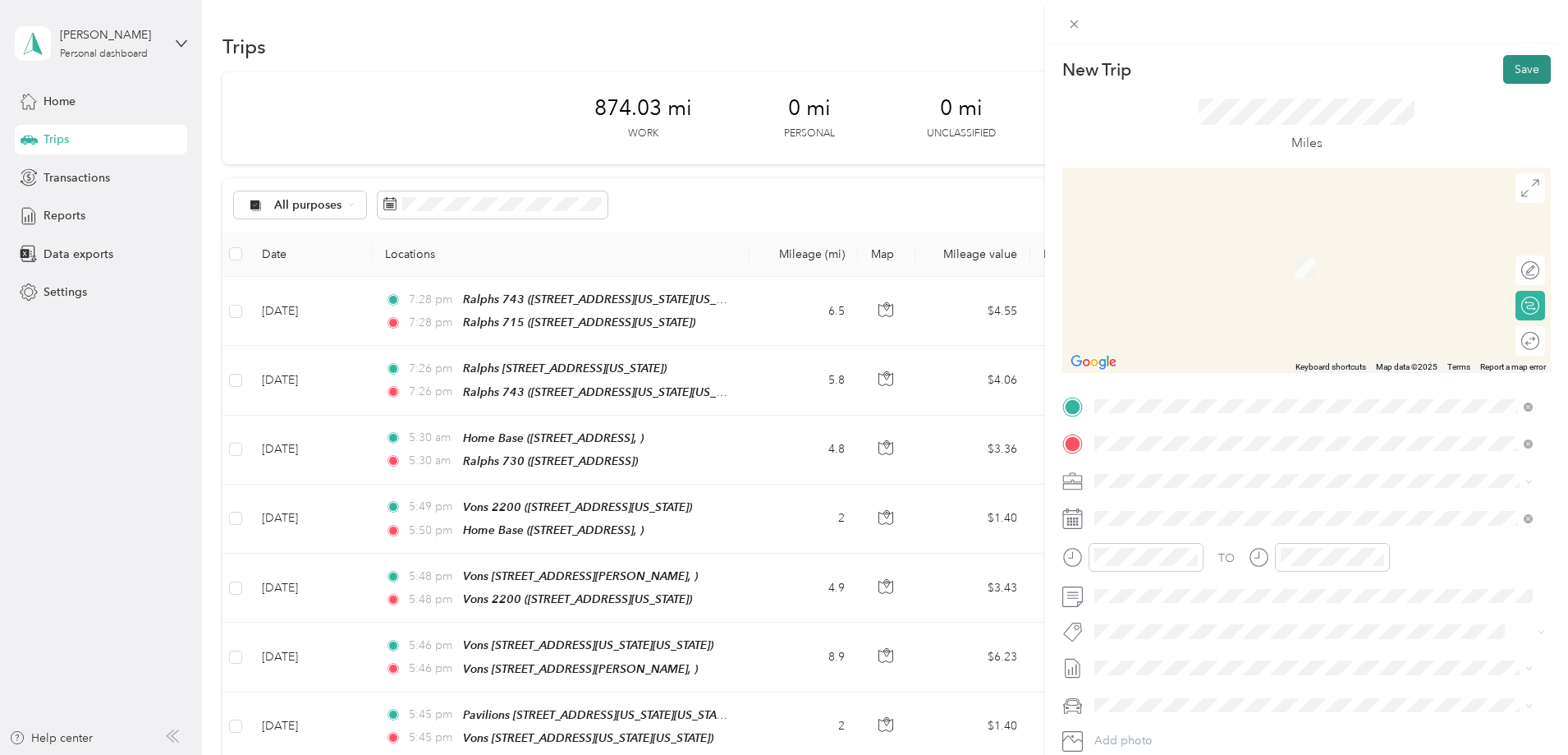
click at [1509, 67] on button "Save" at bounding box center [1527, 70] width 47 height 29
